Goal: Task Accomplishment & Management: Use online tool/utility

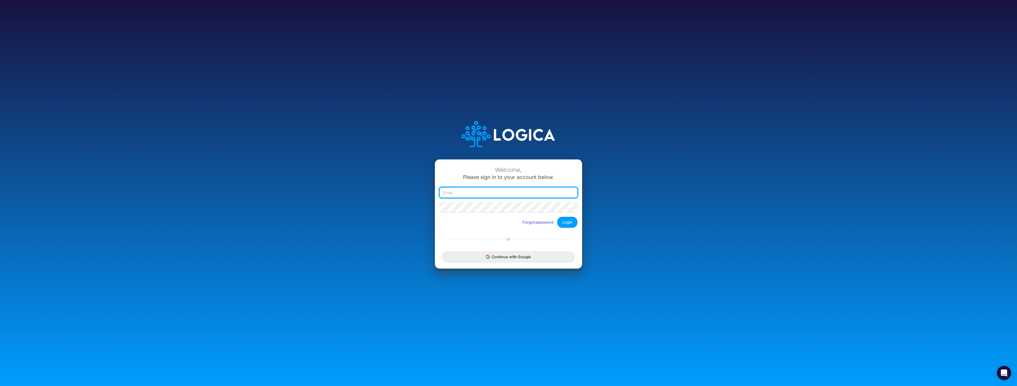
type input "[EMAIL_ADDRESS][DOMAIN_NAME]"
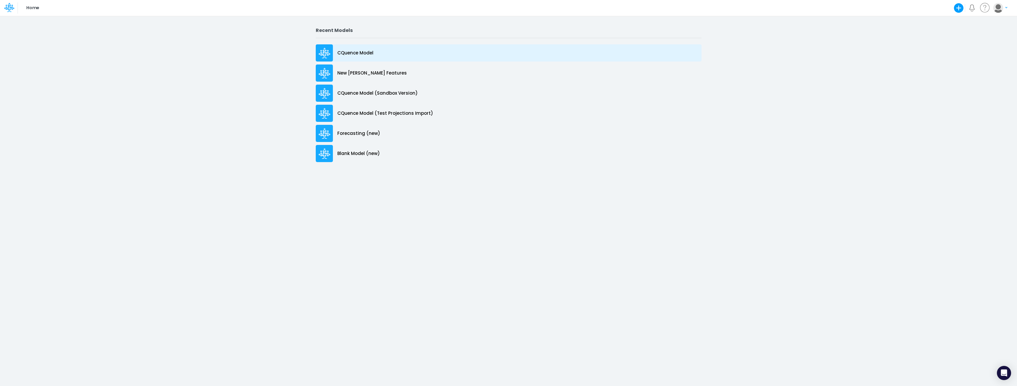
click at [345, 52] on p "CQuence Model" at bounding box center [355, 53] width 36 height 7
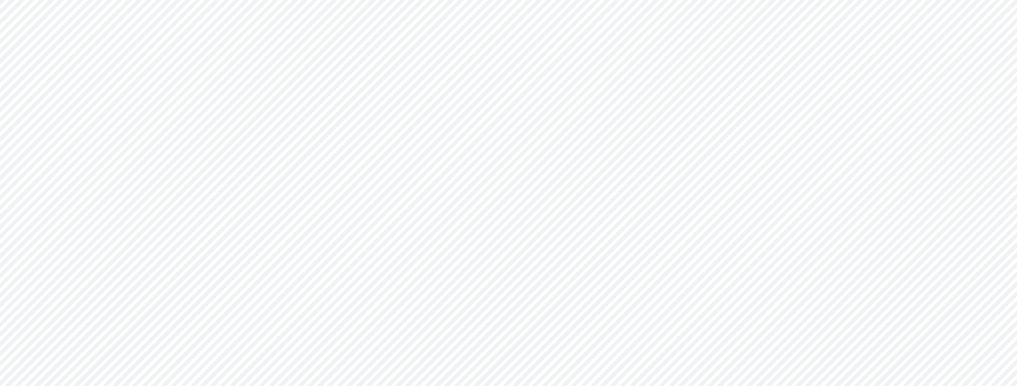
type input "Consolidated All by Month"
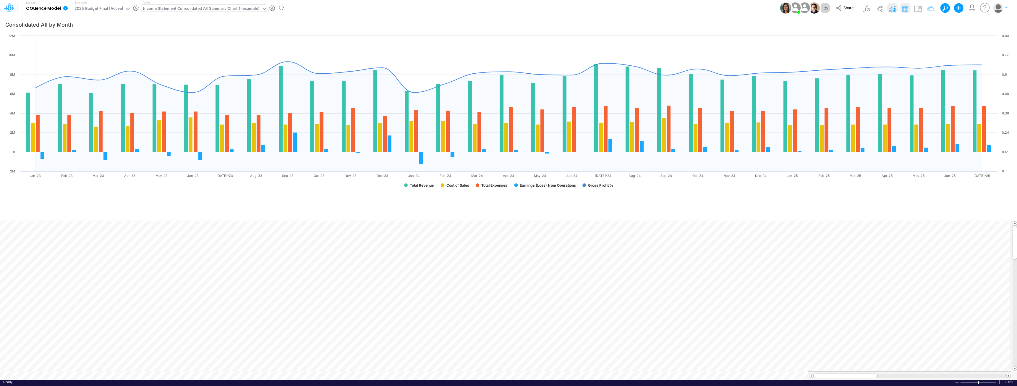
click at [226, 10] on div "Income Statement Consolidated All Summary Chart 1 (example)" at bounding box center [201, 9] width 116 height 7
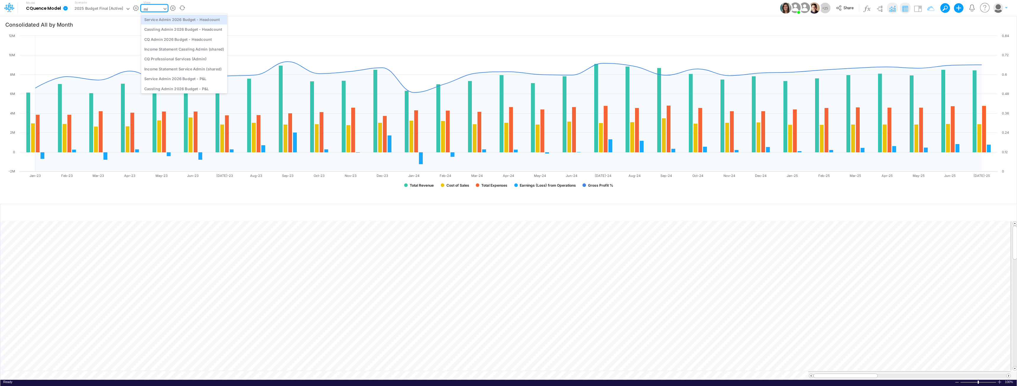
type input "m"
type input "MW"
click at [183, 20] on div "Sales MW 2026 Budget - Headcount" at bounding box center [181, 19] width 80 height 10
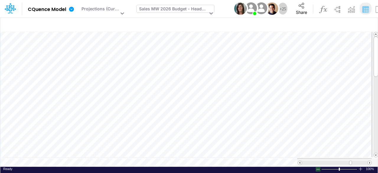
click at [316, 167] on div at bounding box center [318, 169] width 5 height 4
click at [317, 167] on div at bounding box center [318, 169] width 5 height 4
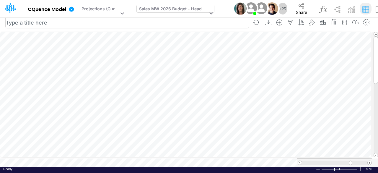
scroll to position [3, 0]
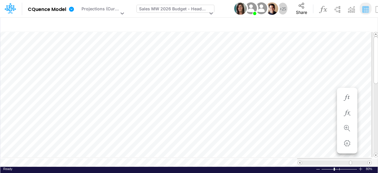
click at [159, 7] on div "Sales MW 2026 Budget - Headcount" at bounding box center [173, 10] width 69 height 8
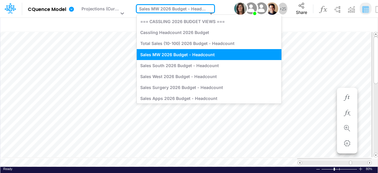
type input "mw"
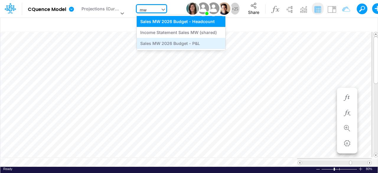
click at [156, 44] on div "Sales MW 2026 Budget - P&L" at bounding box center [181, 43] width 89 height 11
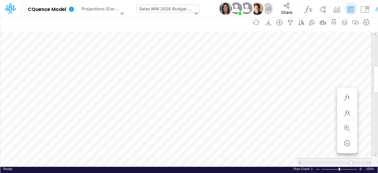
scroll to position [3, 0]
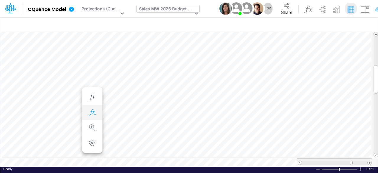
scroll to position [3, 0]
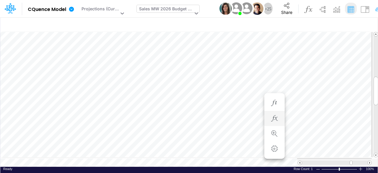
scroll to position [3, 0]
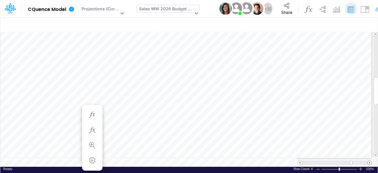
click at [369, 161] on span at bounding box center [370, 163] width 4 height 4
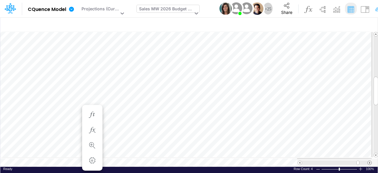
click at [369, 161] on span at bounding box center [370, 163] width 4 height 4
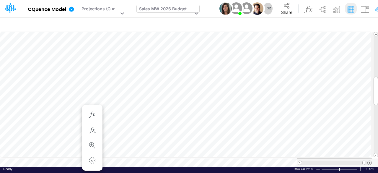
click at [369, 161] on span at bounding box center [370, 163] width 4 height 4
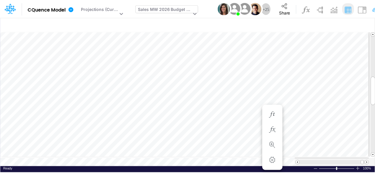
scroll to position [3, 0]
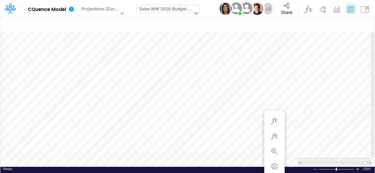
scroll to position [3, 0]
click at [301, 161] on span at bounding box center [300, 163] width 4 height 4
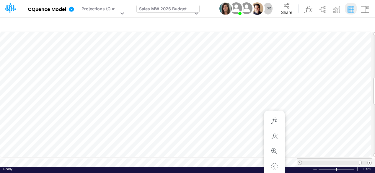
click at [301, 161] on span at bounding box center [300, 163] width 4 height 4
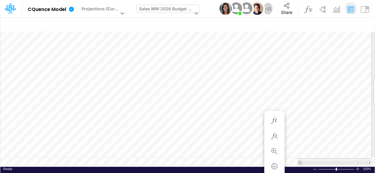
click at [300, 161] on span at bounding box center [300, 163] width 4 height 4
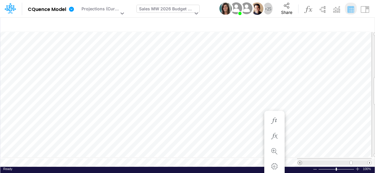
click at [300, 161] on span at bounding box center [300, 163] width 4 height 4
click at [275, 122] on icon "button" at bounding box center [274, 121] width 9 height 6
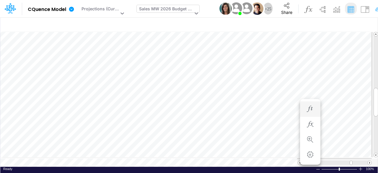
scroll to position [3, 0]
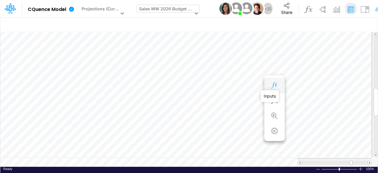
click at [271, 83] on icon "button" at bounding box center [274, 85] width 9 height 6
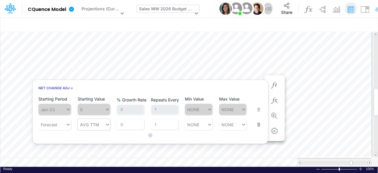
type input "AVG TTM"
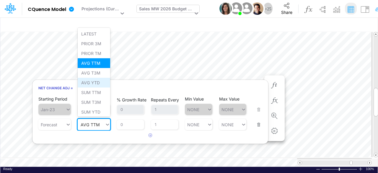
click at [98, 82] on div "AVG YTD" at bounding box center [94, 83] width 33 height 10
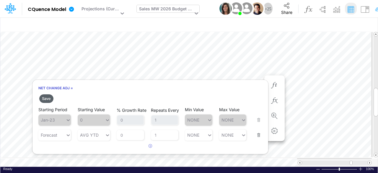
click at [49, 98] on button "Save" at bounding box center [46, 98] width 14 height 9
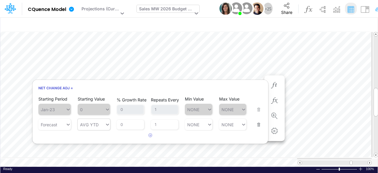
type input "AVG YTD"
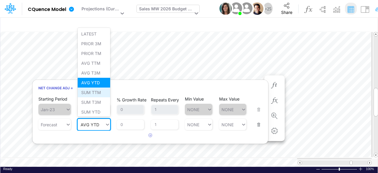
click at [99, 93] on div "SUM TTM" at bounding box center [94, 92] width 33 height 10
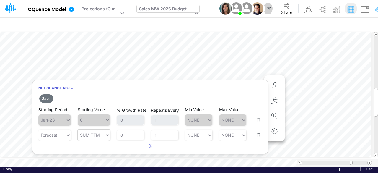
type input "SUM TTM"
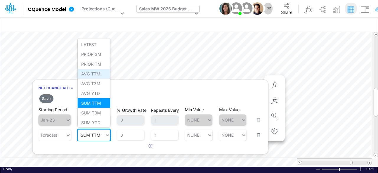
click at [99, 75] on div "AVG TTM" at bounding box center [94, 74] width 33 height 10
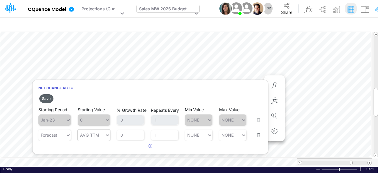
click at [47, 98] on button "Save" at bounding box center [46, 98] width 14 height 9
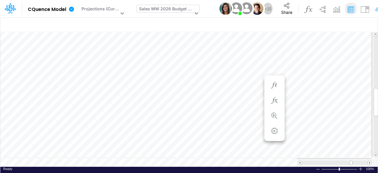
scroll to position [3, 0]
click at [369, 161] on span at bounding box center [370, 163] width 4 height 4
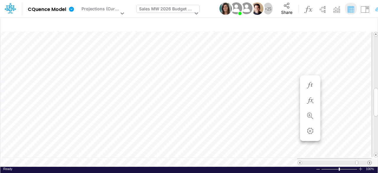
click at [369, 161] on span at bounding box center [370, 163] width 4 height 4
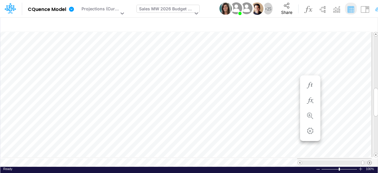
click at [369, 161] on span at bounding box center [370, 163] width 4 height 4
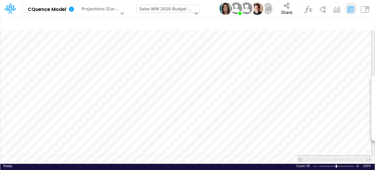
click at [299, 160] on span at bounding box center [300, 160] width 4 height 4
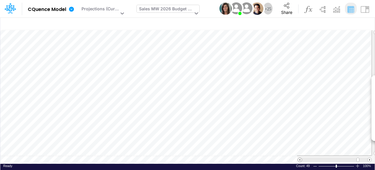
click at [299, 160] on span at bounding box center [300, 160] width 4 height 4
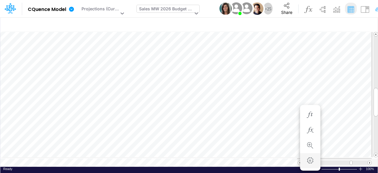
scroll to position [3, 0]
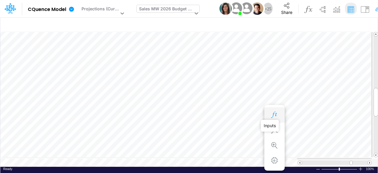
click at [271, 112] on icon "button" at bounding box center [274, 115] width 9 height 6
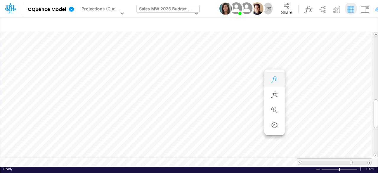
click at [273, 77] on icon "button" at bounding box center [274, 79] width 9 height 6
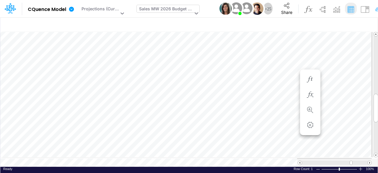
scroll to position [3, 0]
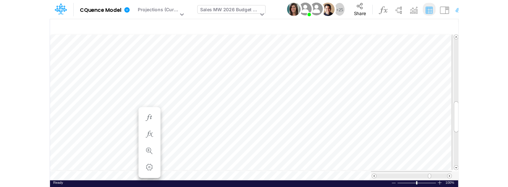
scroll to position [3, 0]
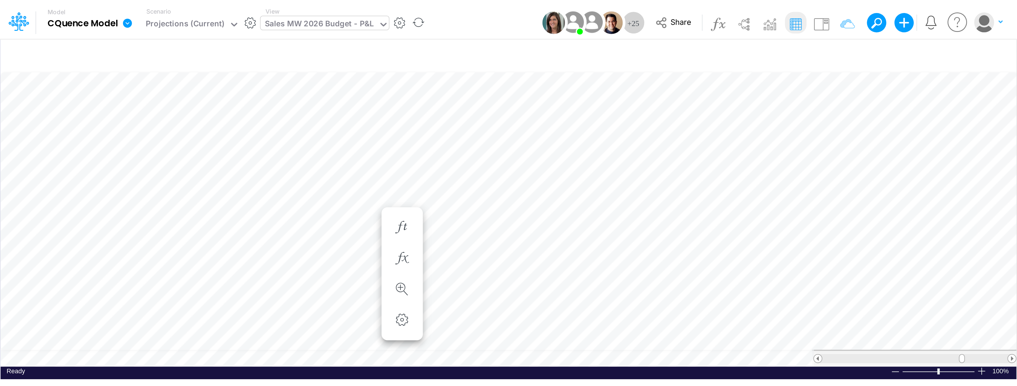
scroll to position [3, 0]
